Goal: Task Accomplishment & Management: Manage account settings

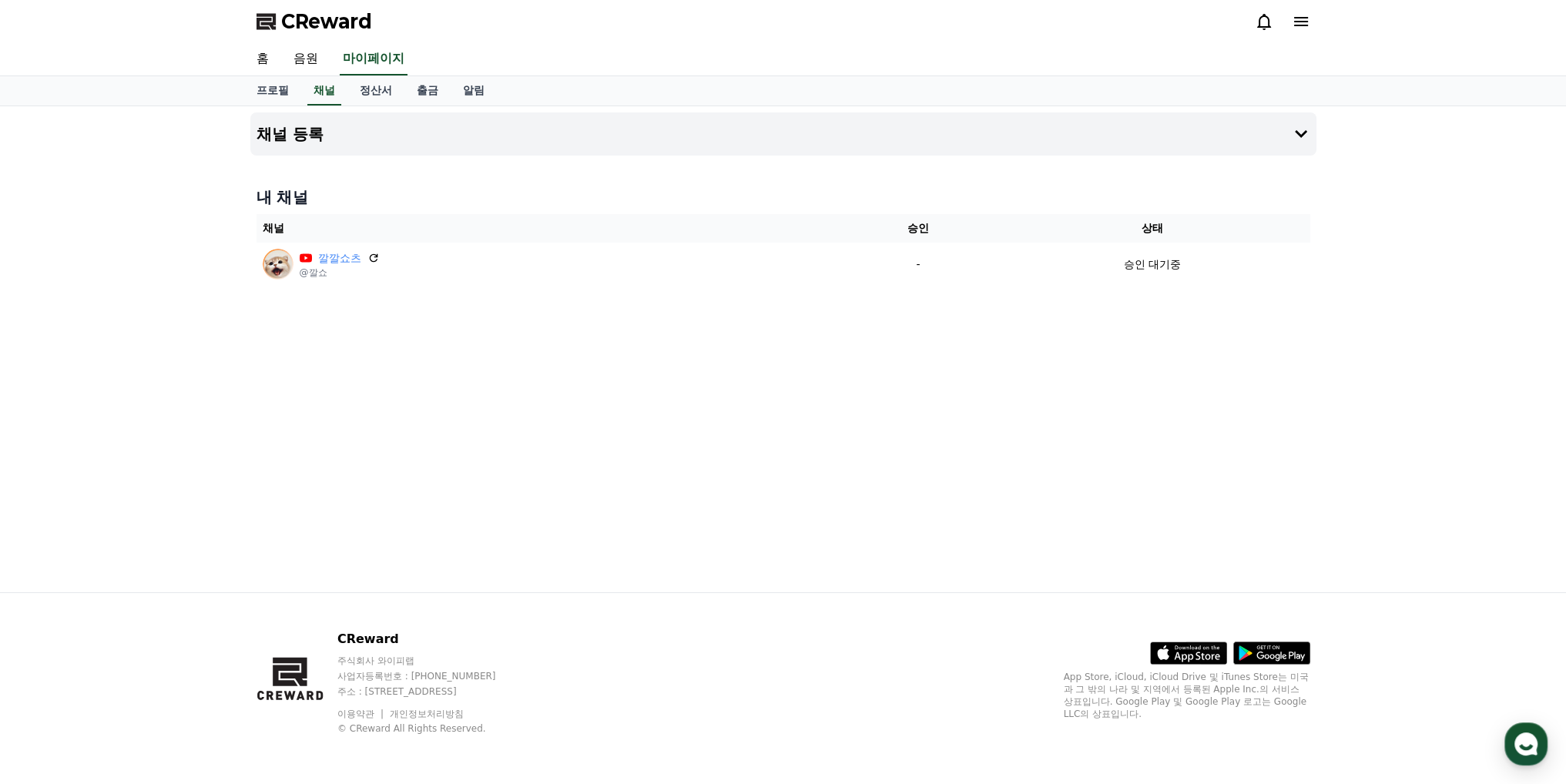
click at [1362, 333] on div "채널 등록 내 채널 채널 승인 상태 깔깔쇼츠 @깔쇼 - 승인 대기중" at bounding box center [783, 349] width 1566 height 486
